Goal: Information Seeking & Learning: Learn about a topic

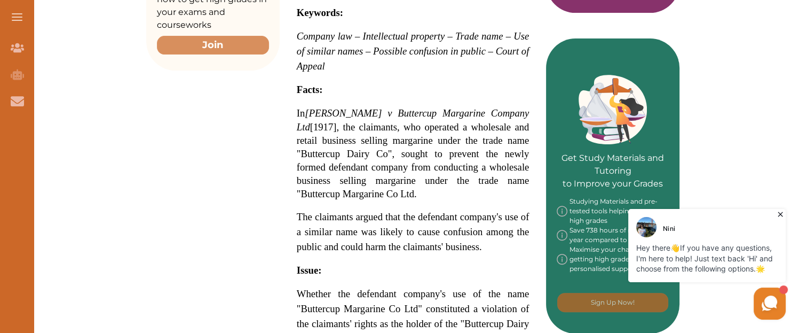
scroll to position [450, 0]
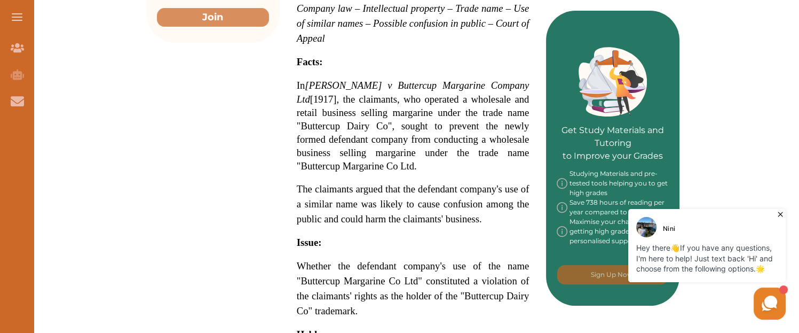
click at [297, 80] on span "In" at bounding box center [301, 85] width 9 height 11
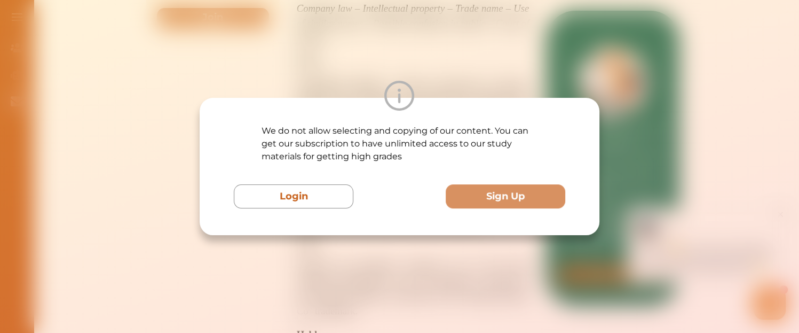
click at [229, 61] on div "We do not allow selecting and copying of our content. You can get our subscript…" at bounding box center [399, 166] width 799 height 333
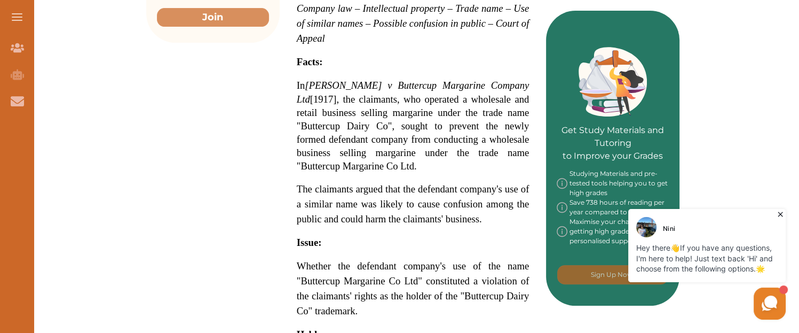
click at [295, 69] on div "[PERSON_NAME] v Buttercup Margarine Company Ltd [1917] 2 Ch 1 is a UK Company L…" at bounding box center [413, 207] width 267 height 849
click at [299, 80] on span "In" at bounding box center [301, 85] width 9 height 11
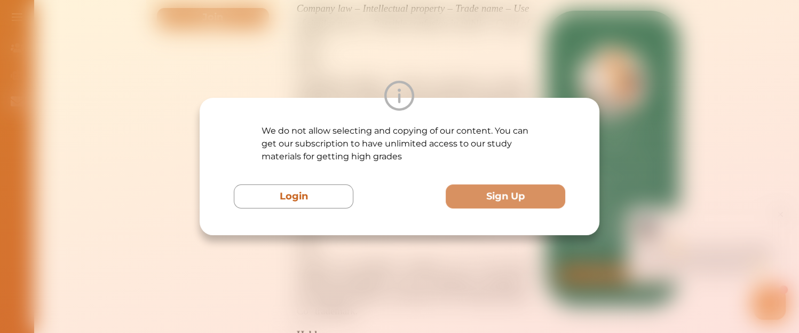
click at [299, 69] on div "We do not allow selecting and copying of our content. You can get our subscript…" at bounding box center [399, 166] width 799 height 333
